Goal: Task Accomplishment & Management: Manage account settings

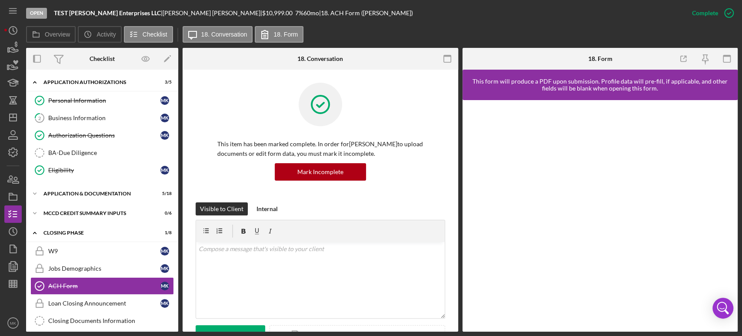
scroll to position [208, 0]
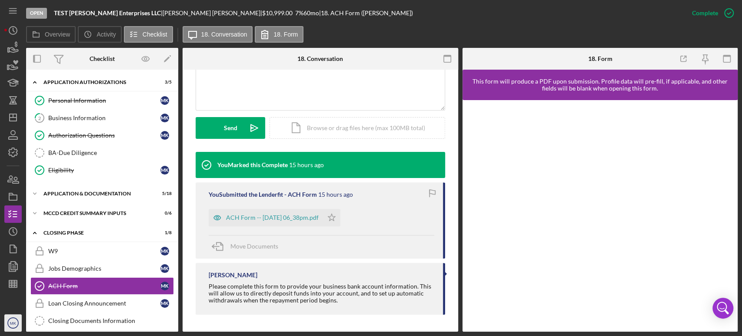
click at [16, 320] on text "MK" at bounding box center [13, 322] width 7 height 5
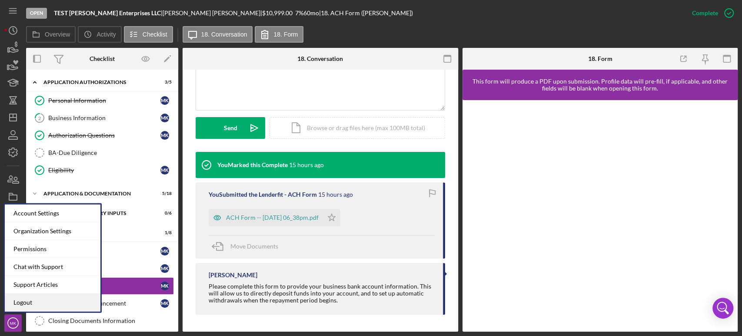
click at [25, 300] on link "Logout" at bounding box center [53, 302] width 96 height 18
